Goal: Browse casually: Explore the website without a specific task or goal

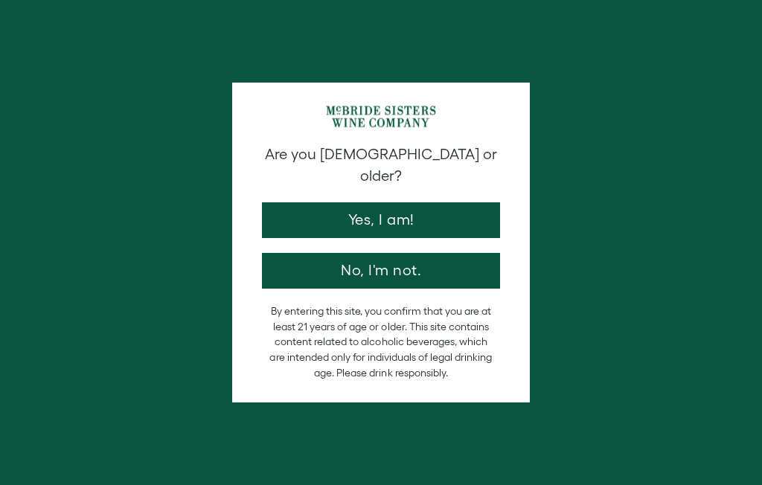
click at [412, 207] on button "Yes, I am!" at bounding box center [381, 220] width 238 height 36
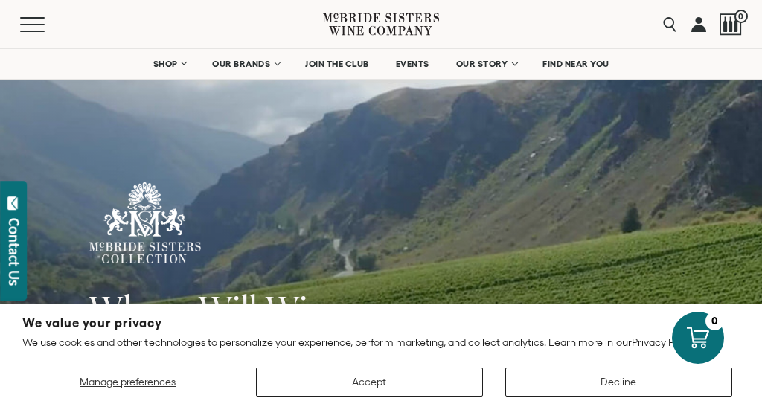
click at [380, 388] on button "Accept" at bounding box center [369, 382] width 227 height 29
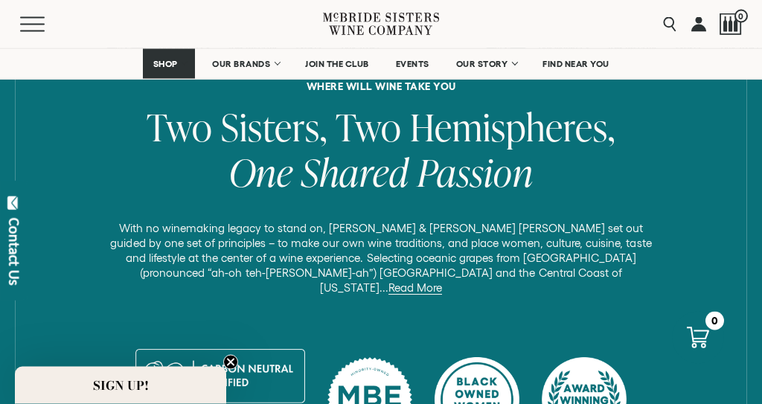
scroll to position [584, 0]
